Goal: Transaction & Acquisition: Purchase product/service

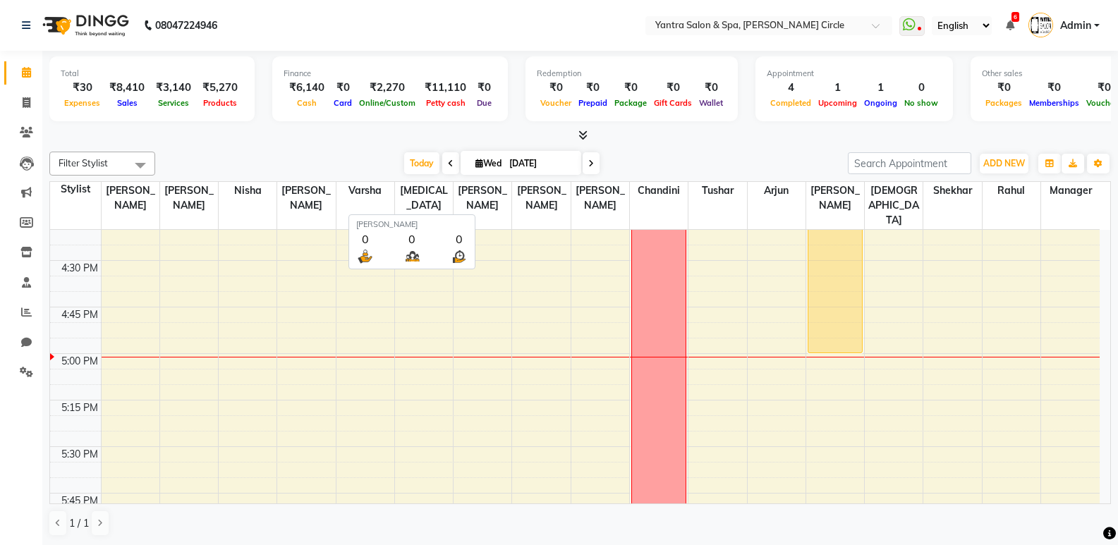
scroll to position [1, 0]
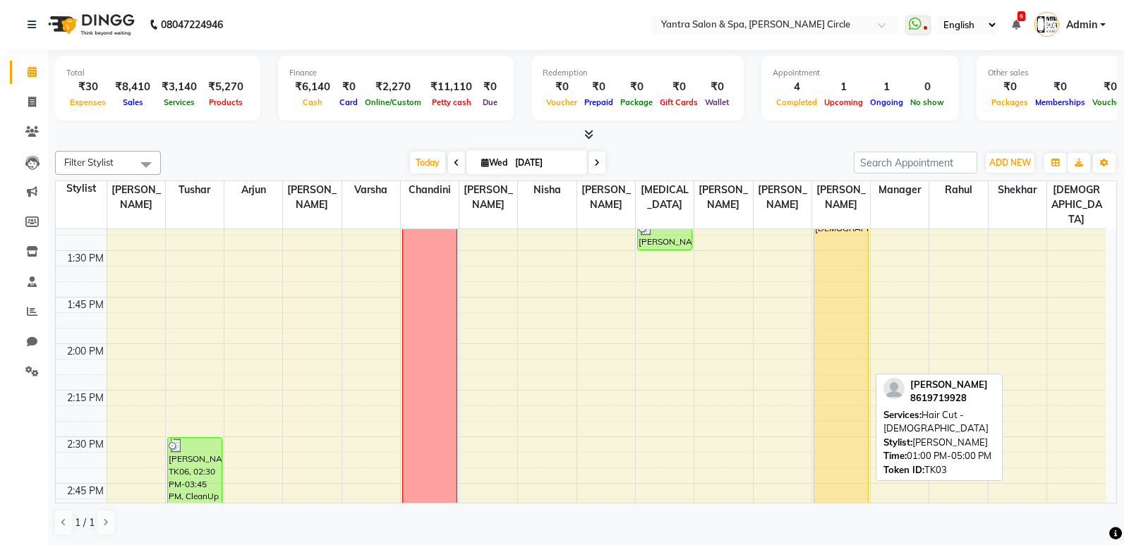
scroll to position [846, 0]
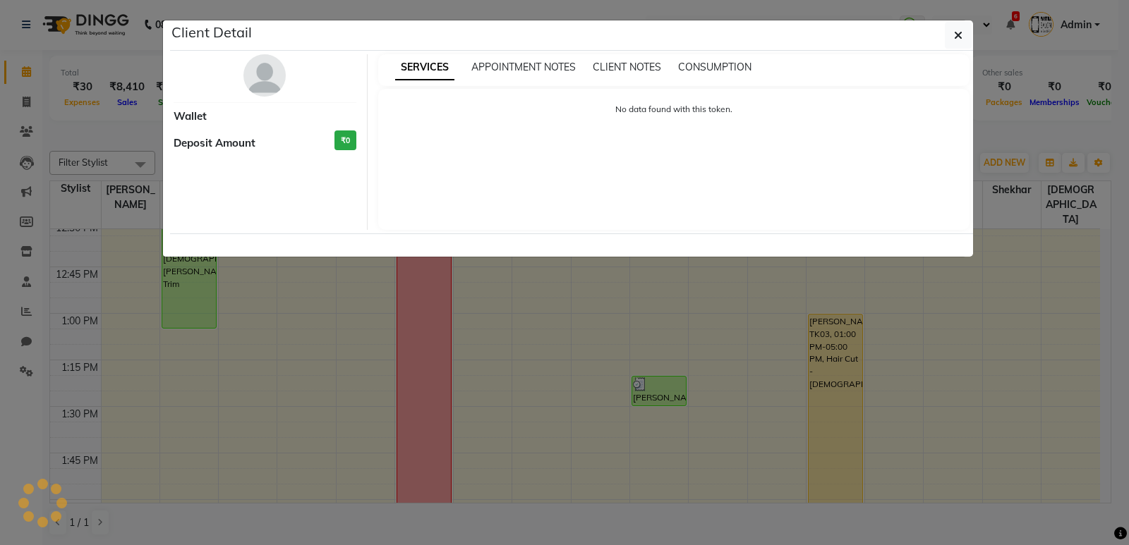
select select "1"
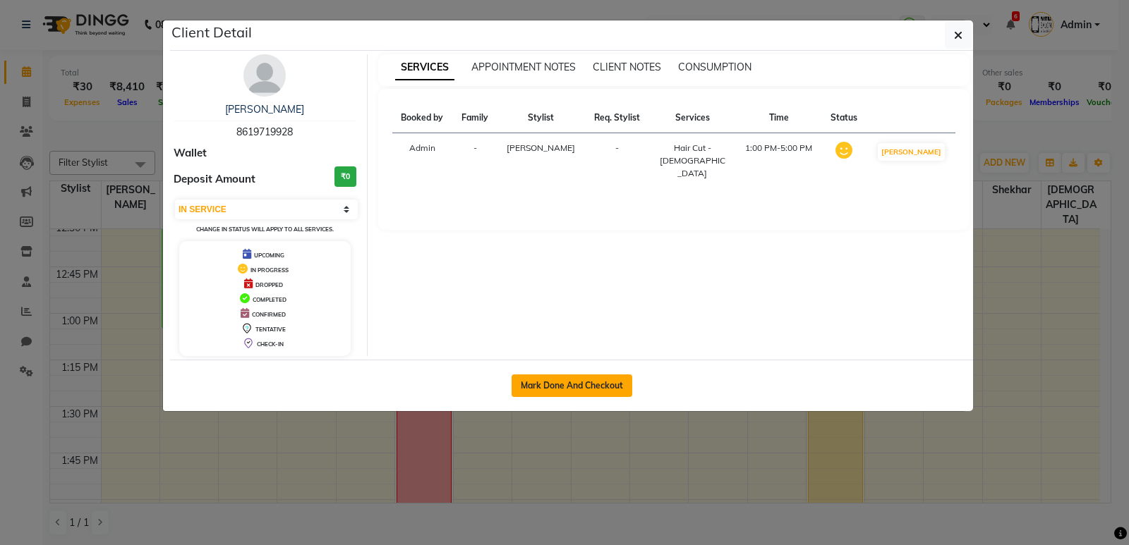
click at [582, 387] on button "Mark Done And Checkout" at bounding box center [571, 386] width 121 height 23
select select "service"
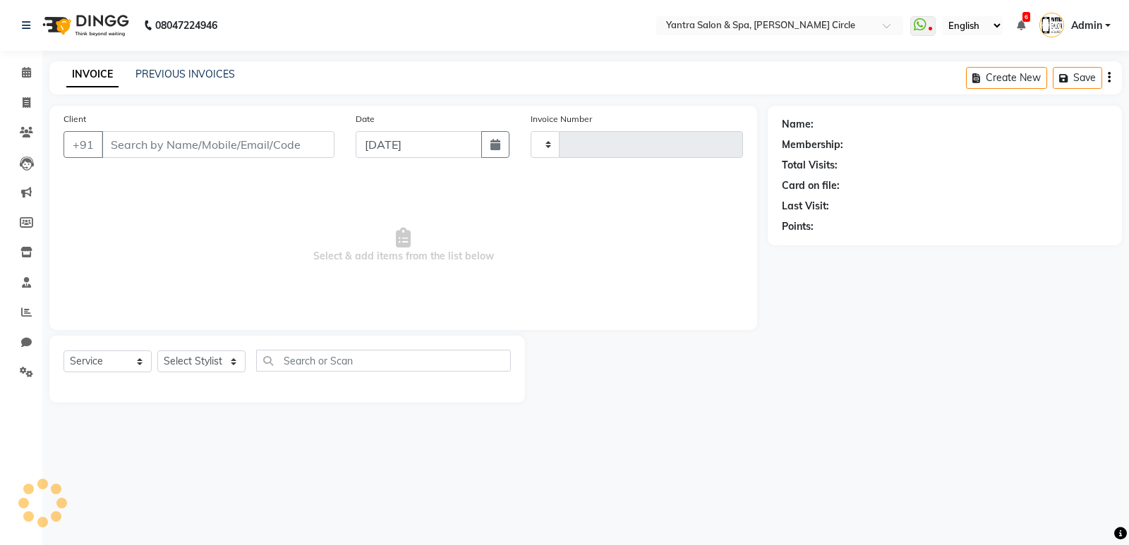
type input "3913"
select select "152"
type input "8619719928"
select select "29713"
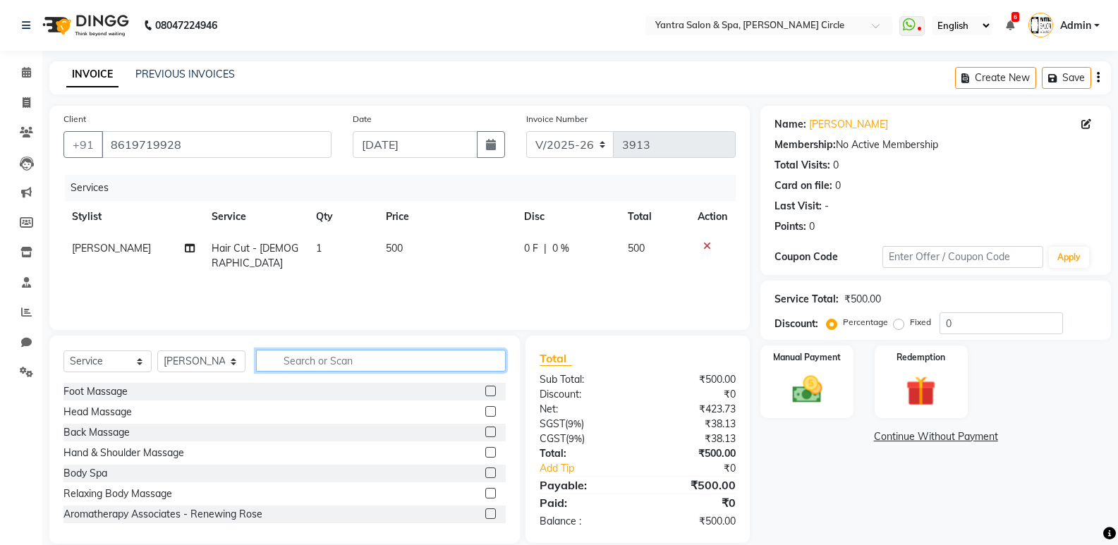
click at [346, 358] on input "text" at bounding box center [381, 361] width 250 height 22
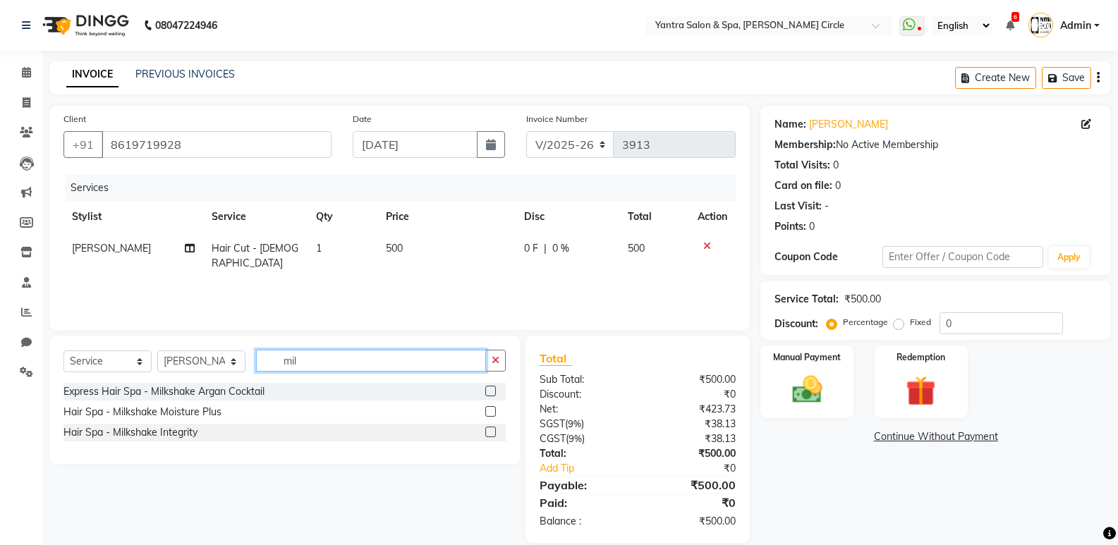
type input "mil"
click at [491, 389] on label at bounding box center [490, 391] width 11 height 11
click at [491, 389] on input "checkbox" at bounding box center [489, 391] width 9 height 9
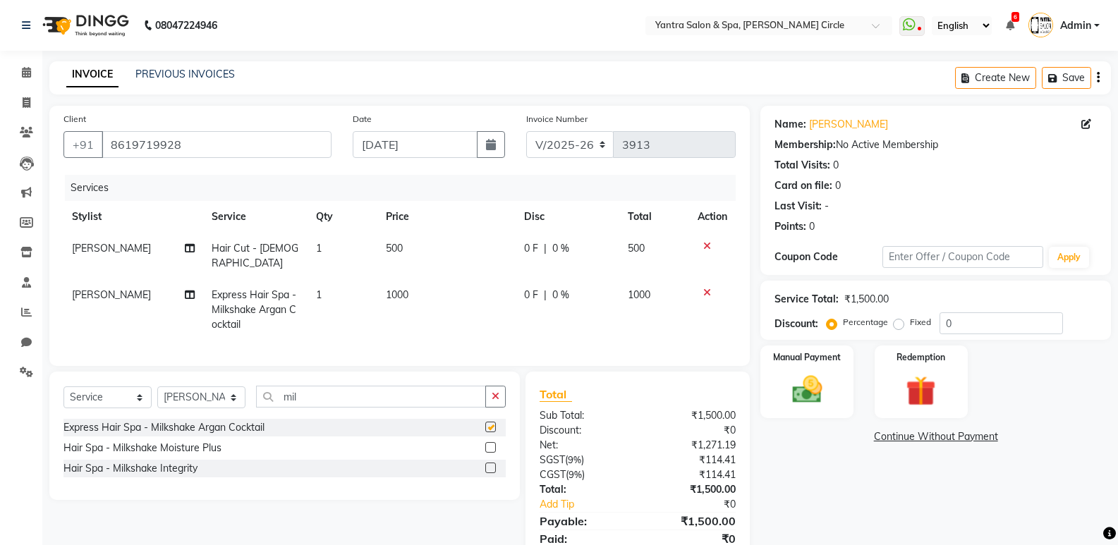
checkbox input "false"
click at [435, 279] on td "1000" at bounding box center [446, 309] width 138 height 61
select select "29713"
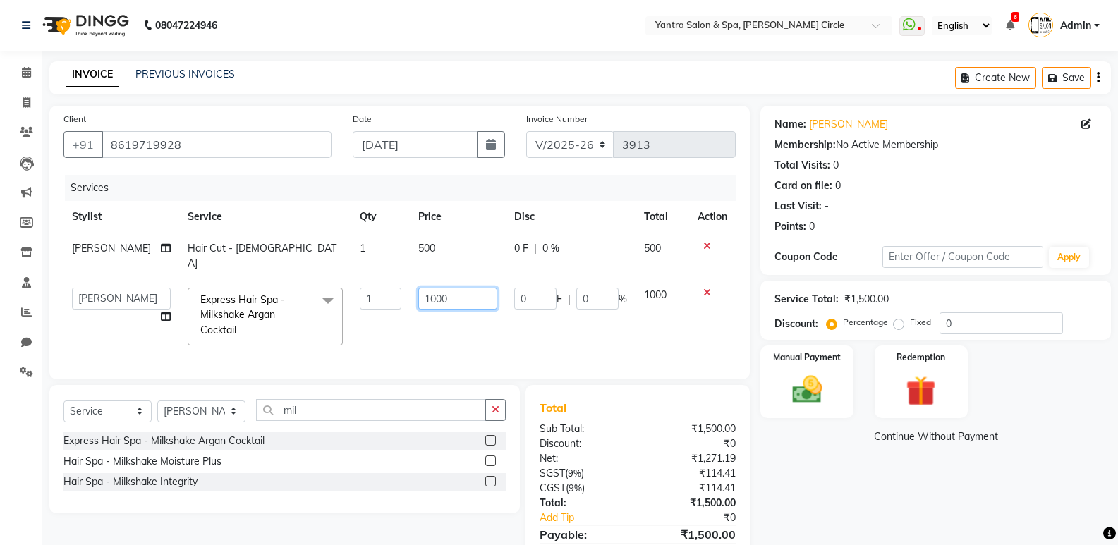
click at [443, 288] on input "1000" at bounding box center [457, 299] width 79 height 22
type input "1"
type input "500"
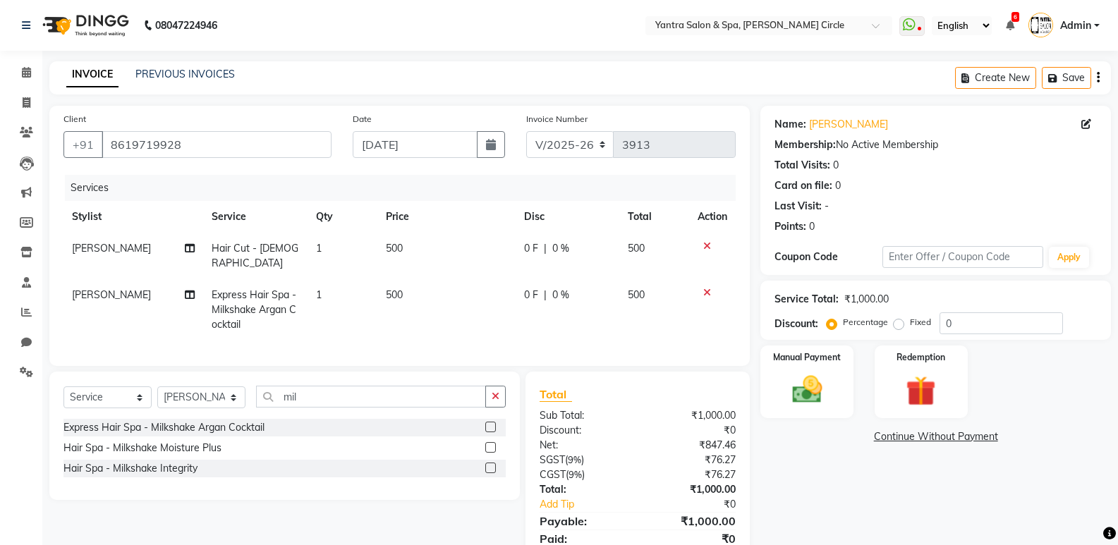
click at [422, 332] on div "Services Stylist Service Qty Price Disc Total Action Khushboo Soni Hair Cut - F…" at bounding box center [399, 263] width 672 height 177
click at [339, 396] on input "mil" at bounding box center [371, 397] width 230 height 22
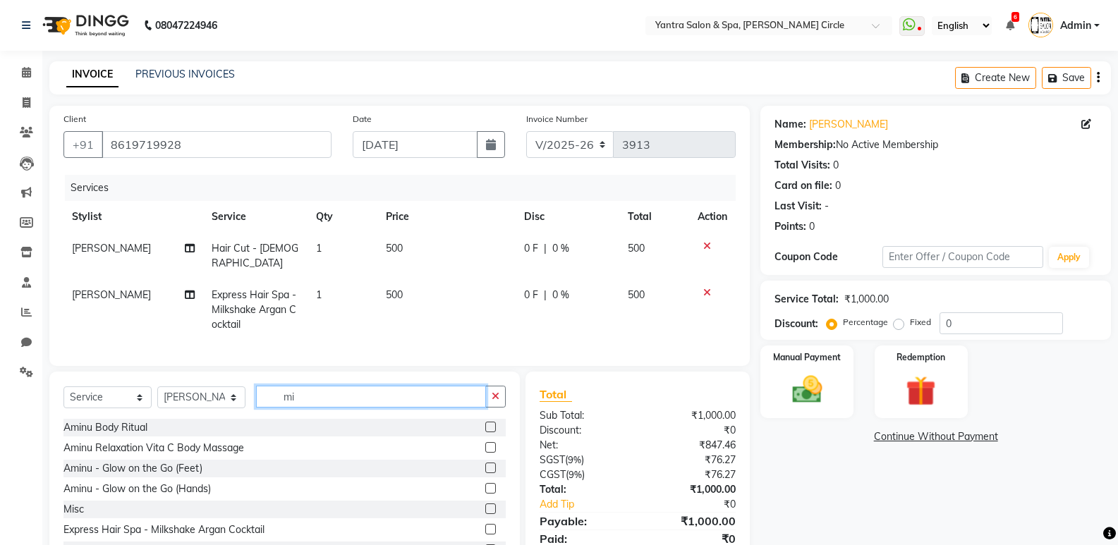
type input "m"
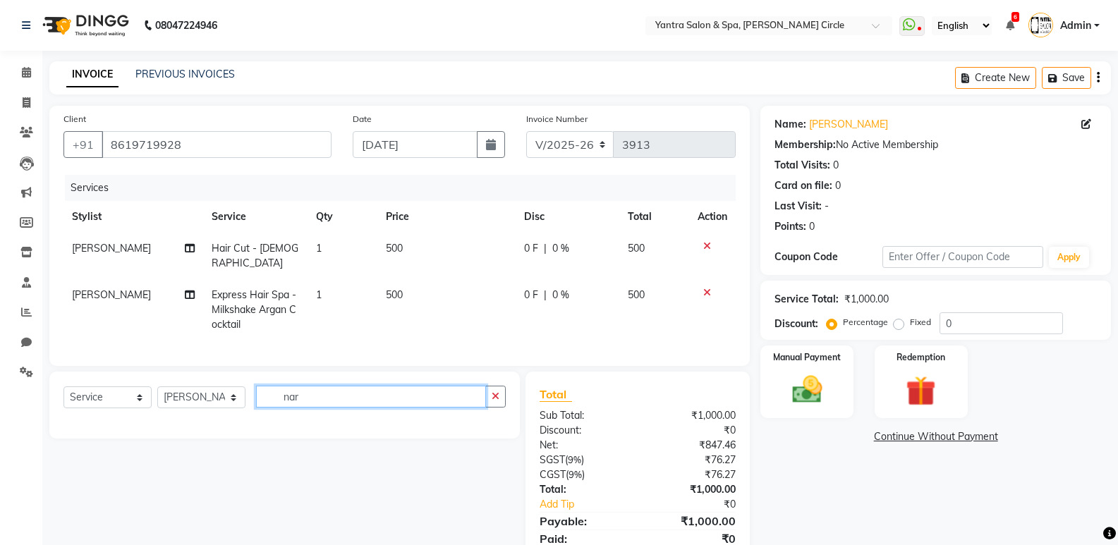
click at [339, 396] on input "nar" at bounding box center [371, 397] width 230 height 22
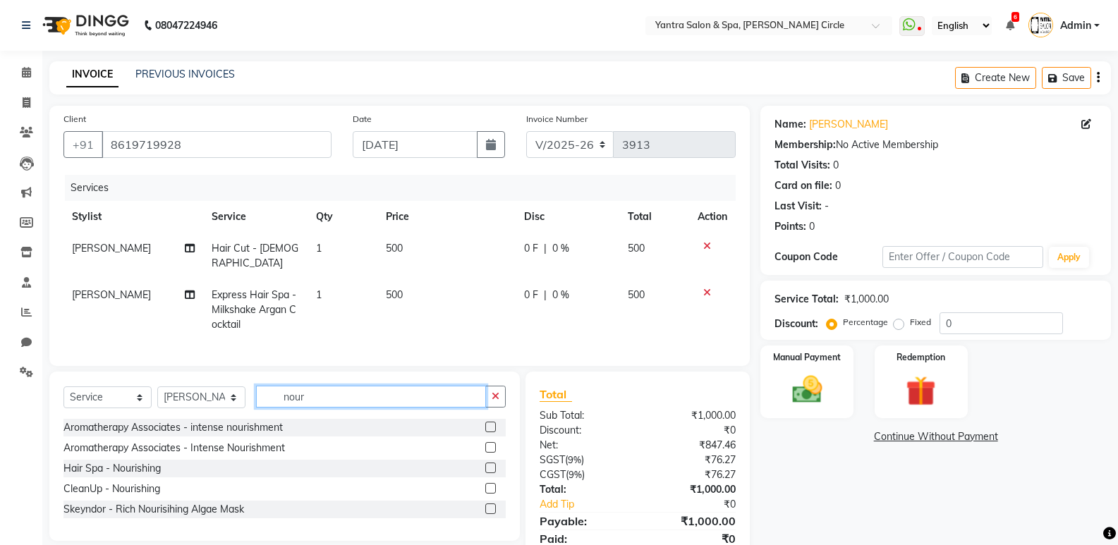
type input "nour"
click at [489, 464] on label at bounding box center [490, 468] width 11 height 11
click at [489, 464] on input "checkbox" at bounding box center [489, 468] width 9 height 9
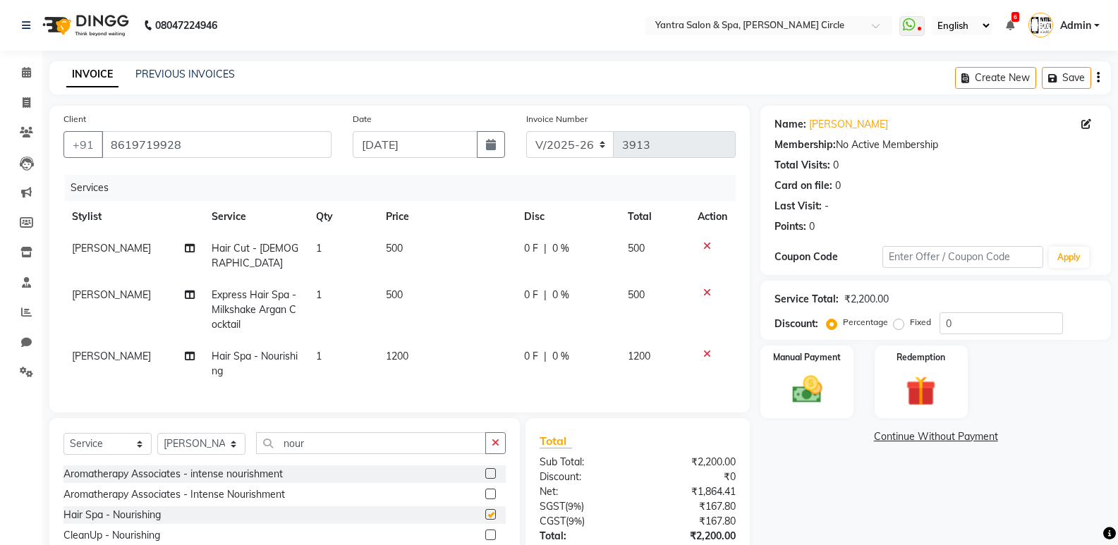
checkbox input "false"
drag, startPoint x: 433, startPoint y: 349, endPoint x: 454, endPoint y: 344, distance: 21.0
click at [439, 349] on td "1200" at bounding box center [446, 364] width 138 height 47
select select "29713"
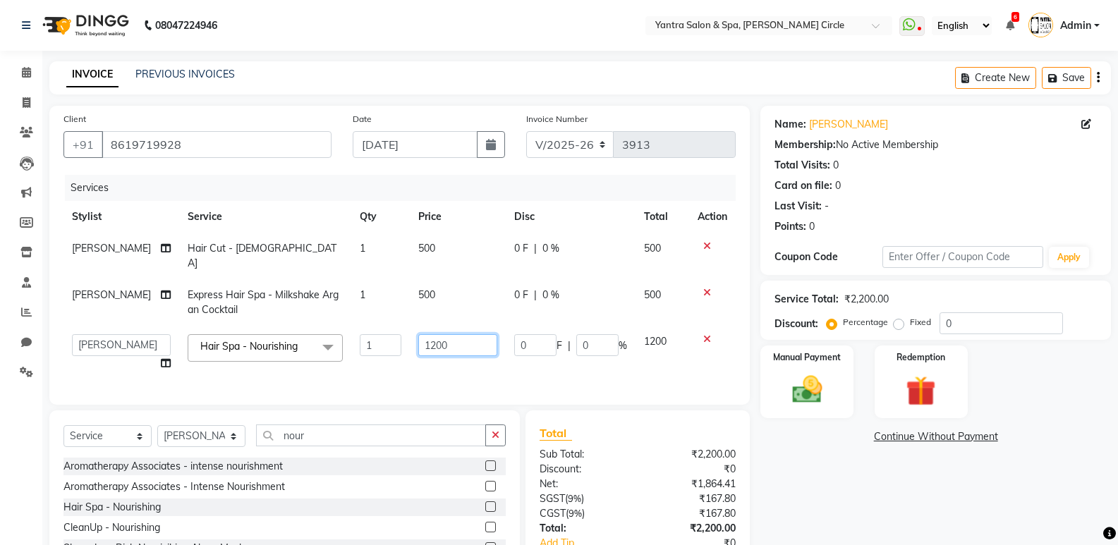
click at [462, 334] on input "1200" at bounding box center [457, 345] width 79 height 22
type input "1"
type input "2000"
click at [449, 369] on div "Services Stylist Service Qty Price Disc Total Action Khushboo Soni Hair Cut - F…" at bounding box center [399, 283] width 672 height 216
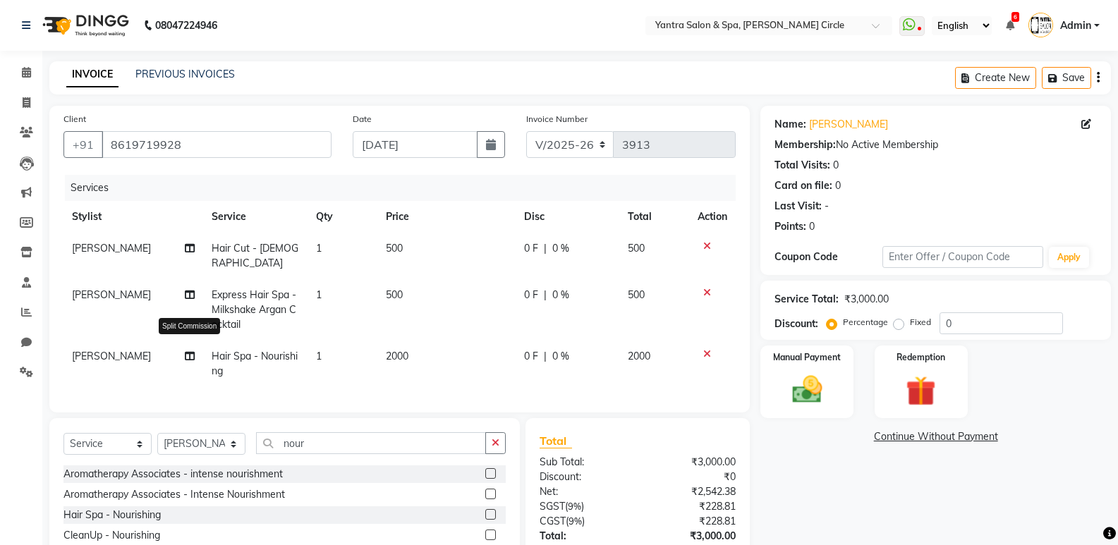
click at [189, 351] on icon at bounding box center [190, 356] width 10 height 10
select select "29713"
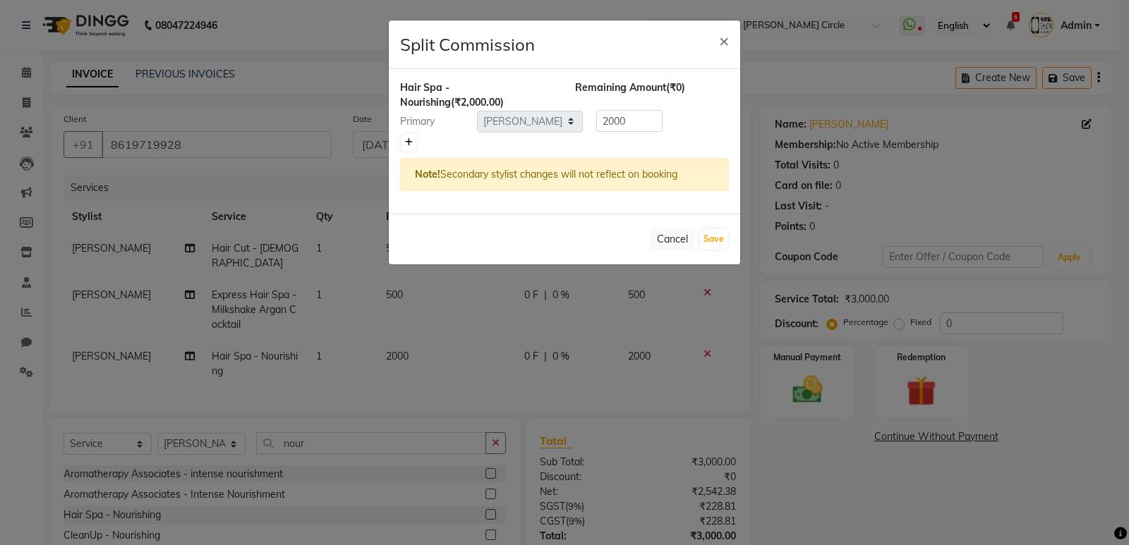
click at [411, 140] on icon at bounding box center [409, 142] width 8 height 8
type input "1000"
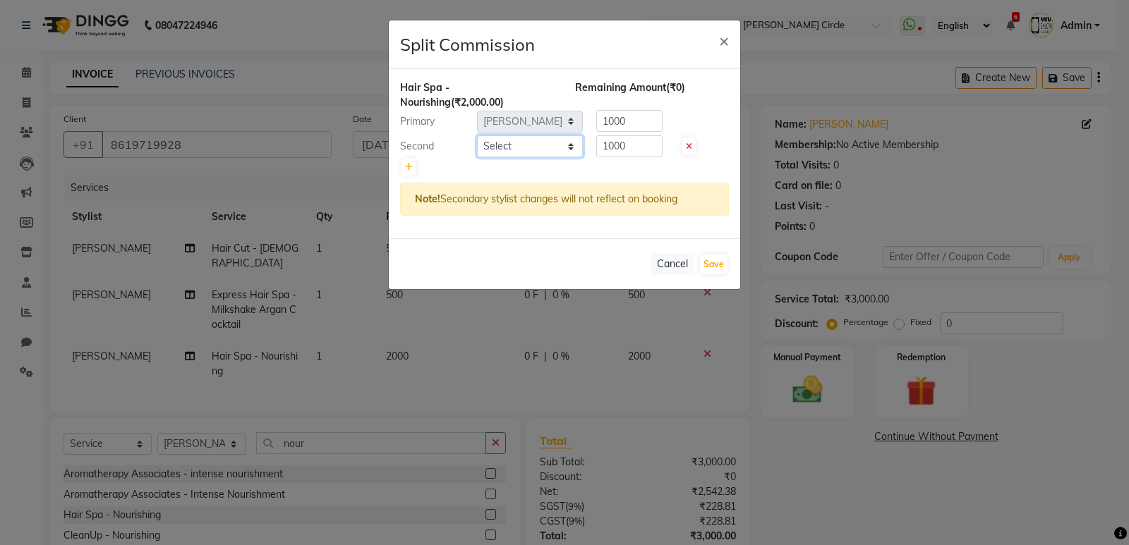
click at [511, 142] on select "Select Anil Jaipal Arjun Bhawna Chandini Khushboo Soni Lalita Manager Nasrin Ni…" at bounding box center [530, 146] width 106 height 22
select select "4348"
click at [477, 135] on select "Select Anil Jaipal Arjun Bhawna Chandini Khushboo Soni Lalita Manager Nasrin Ni…" at bounding box center [530, 146] width 106 height 22
click at [706, 263] on button "Save" at bounding box center [714, 265] width 28 height 20
select select "Select"
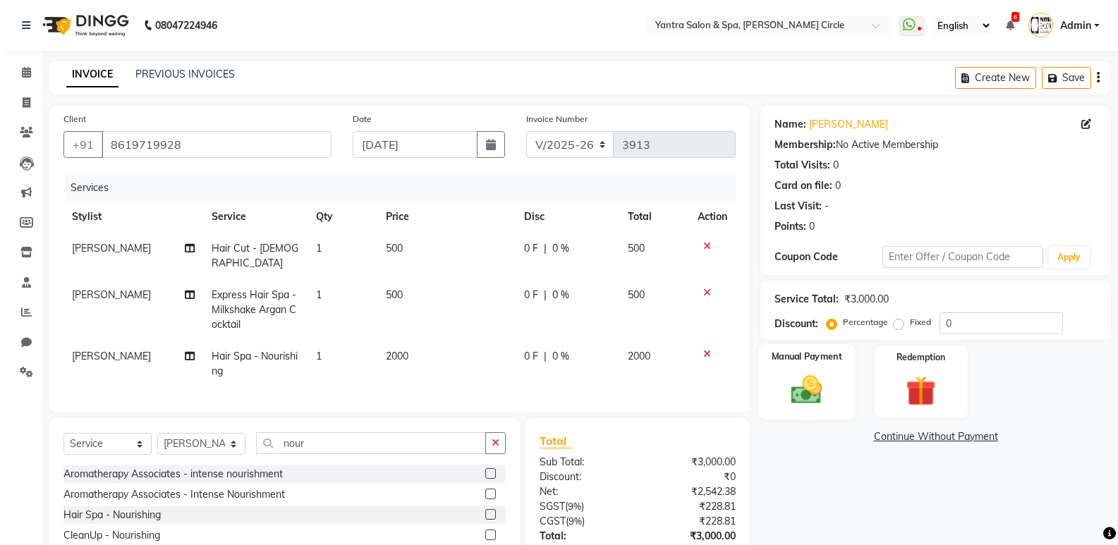
click at [794, 389] on img at bounding box center [807, 390] width 50 height 36
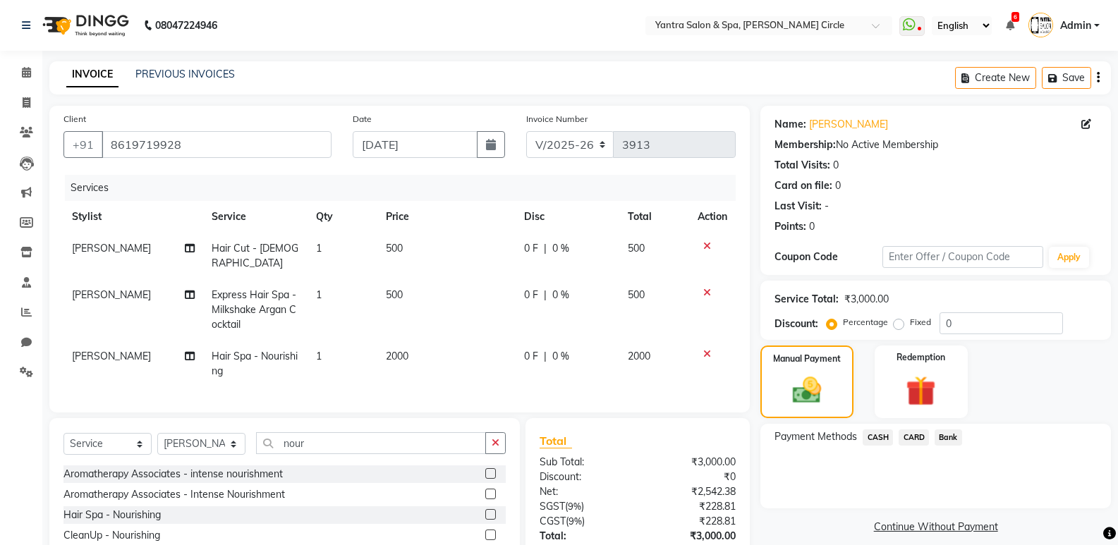
click at [877, 435] on span "CASH" at bounding box center [878, 438] width 30 height 16
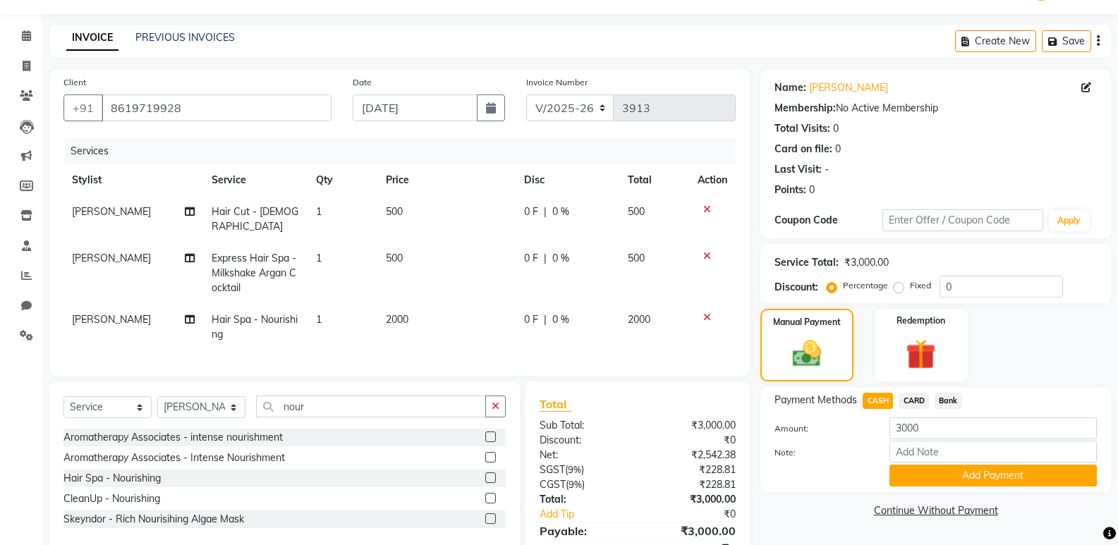
scroll to position [97, 0]
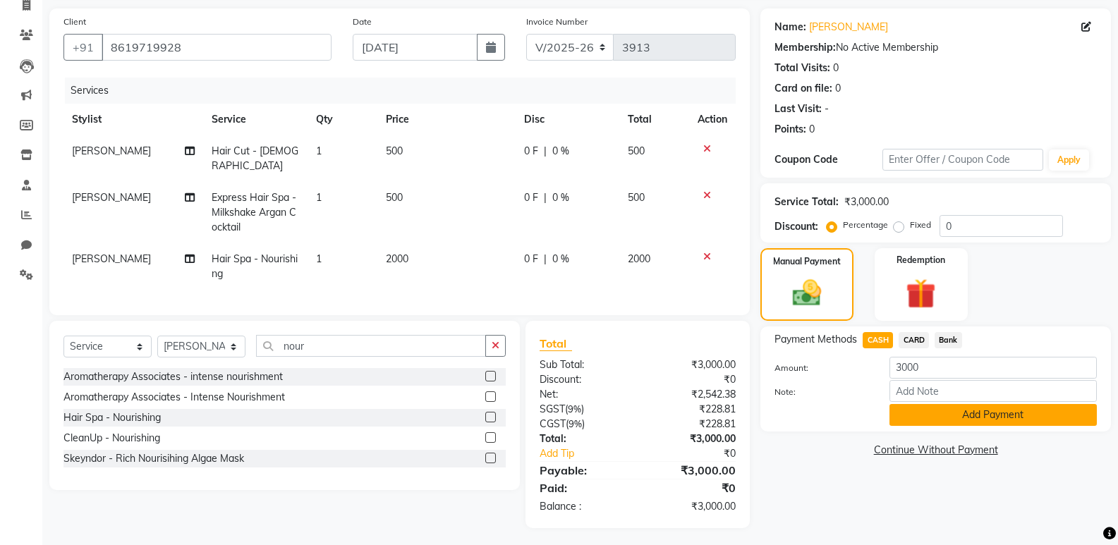
click at [1021, 406] on button "Add Payment" at bounding box center [992, 415] width 207 height 22
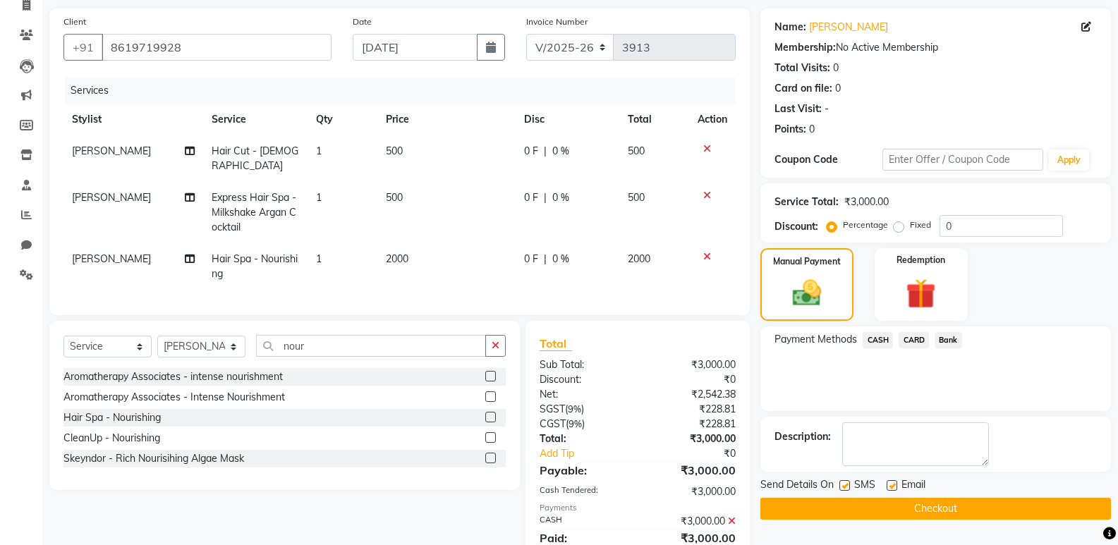
scroll to position [147, 0]
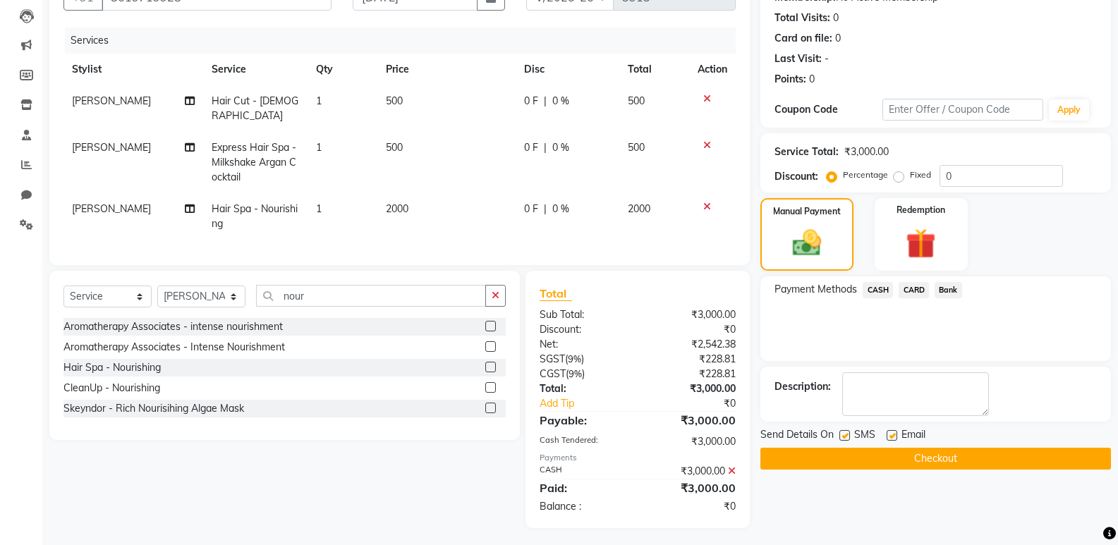
click at [933, 455] on button "Checkout" at bounding box center [935, 459] width 351 height 22
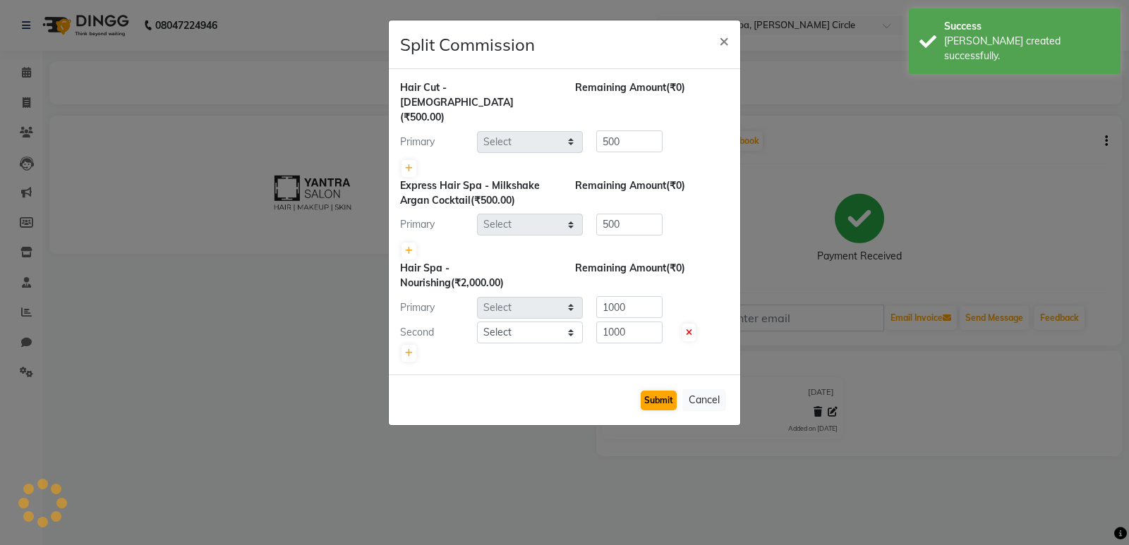
select select "29713"
select select "4348"
click at [657, 391] on button "Submit" at bounding box center [658, 401] width 36 height 20
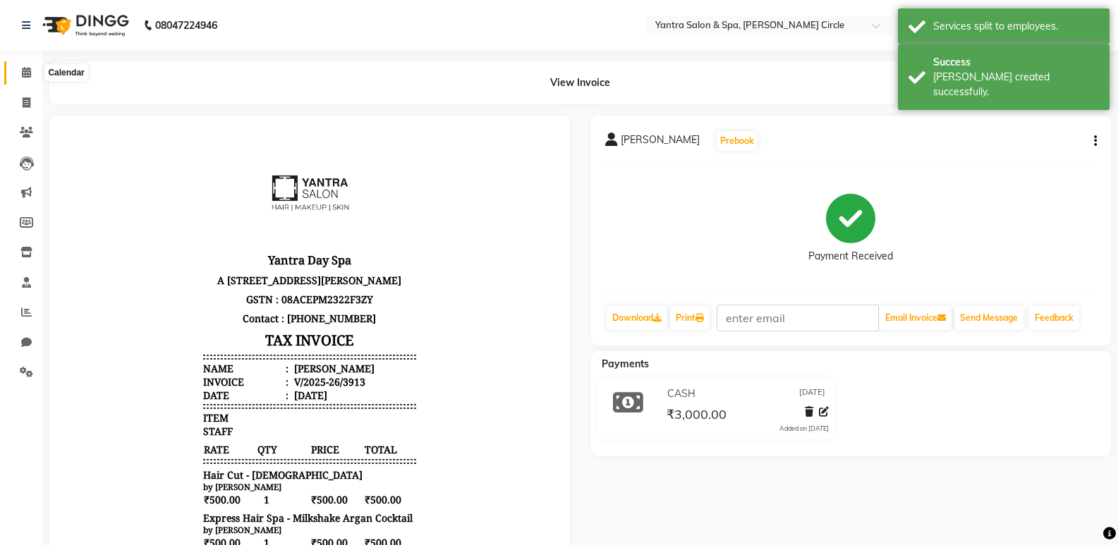
click at [29, 73] on icon at bounding box center [26, 72] width 9 height 11
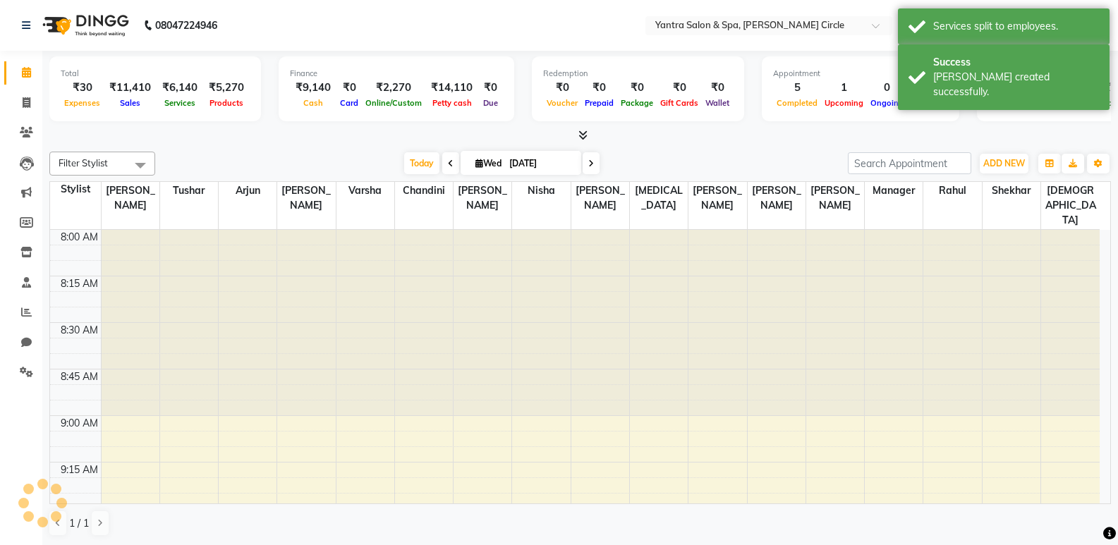
scroll to position [1677, 0]
